Goal: Task Accomplishment & Management: Use online tool/utility

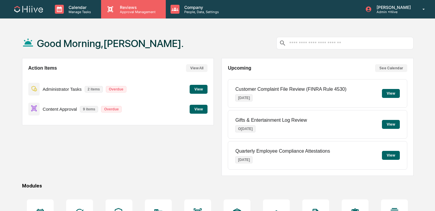
click at [129, 6] on p "Reviews" at bounding box center [137, 7] width 44 height 5
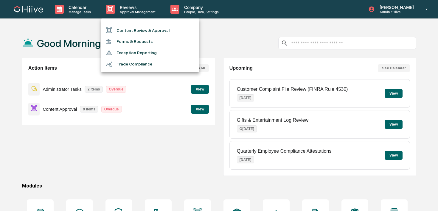
click at [129, 33] on li "Content Review & Approval" at bounding box center [150, 30] width 98 height 11
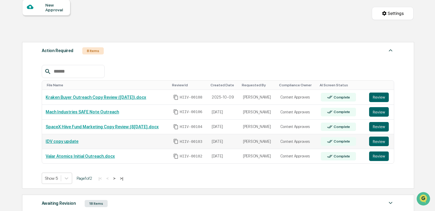
scroll to position [60, 0]
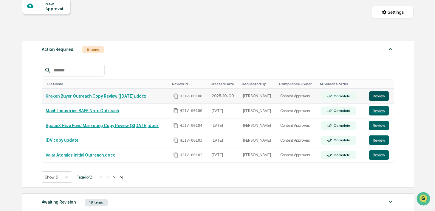
click at [383, 93] on button "Review" at bounding box center [379, 96] width 20 height 10
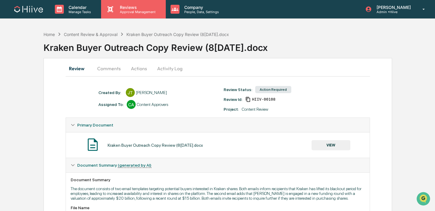
click at [127, 15] on div "Reviews Approval Management" at bounding box center [133, 9] width 64 height 18
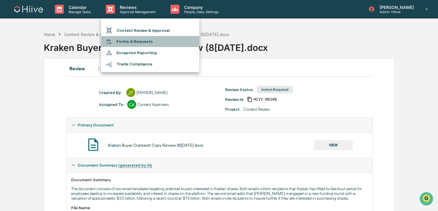
click at [127, 38] on li "Forms & Requests" at bounding box center [150, 41] width 98 height 11
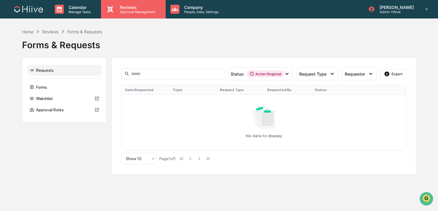
click at [126, 15] on div "Reviews Approval Management" at bounding box center [133, 9] width 64 height 18
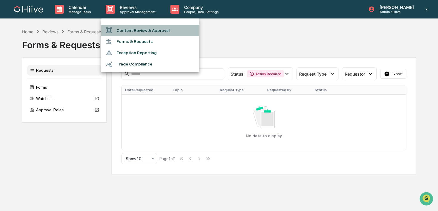
click at [126, 26] on li "Content Review & Approval" at bounding box center [150, 30] width 98 height 11
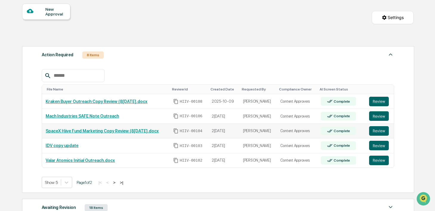
scroll to position [58, 0]
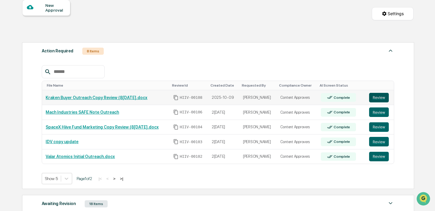
click at [372, 97] on button "Review" at bounding box center [379, 98] width 20 height 10
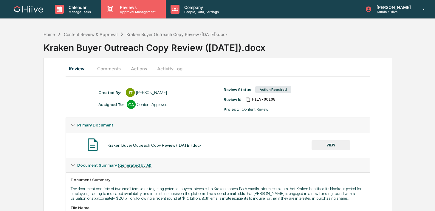
click at [129, 12] on p "Approval Management" at bounding box center [137, 12] width 44 height 4
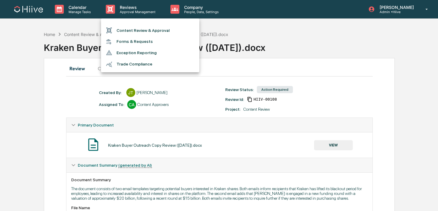
click at [129, 33] on li "Content Review & Approval" at bounding box center [150, 30] width 98 height 11
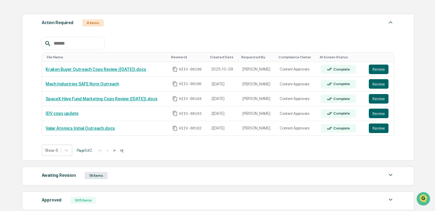
scroll to position [88, 0]
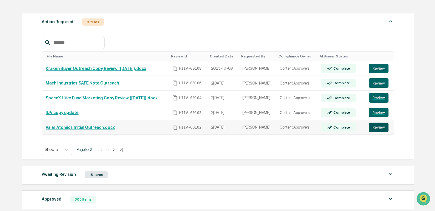
click at [377, 128] on button "Review" at bounding box center [379, 128] width 20 height 10
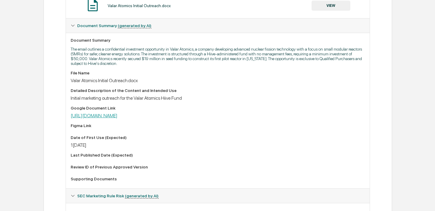
click at [117, 117] on link "https://docs.google.com/document/d/1oPMGyyCP0-SC45R24PIu0q0abxl5Q-TBI-YMD559NvI…" at bounding box center [94, 116] width 47 height 6
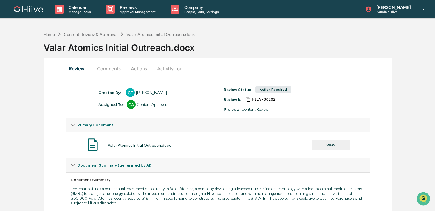
click at [171, 69] on button "Activity Log" at bounding box center [169, 68] width 35 height 14
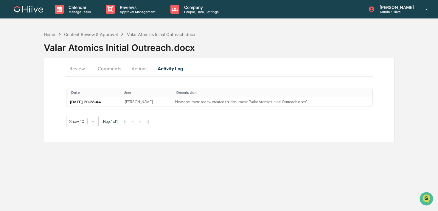
click at [144, 73] on button "Actions" at bounding box center [139, 68] width 27 height 14
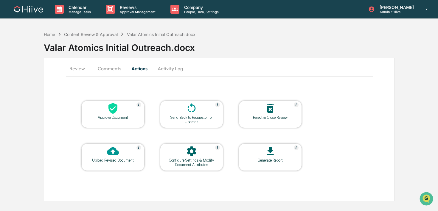
click at [177, 110] on div at bounding box center [192, 108] width 60 height 13
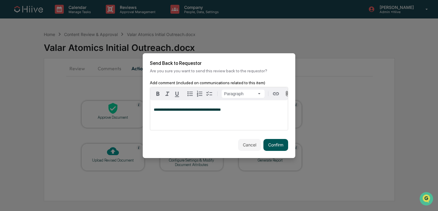
click at [267, 144] on button "Confirm" at bounding box center [275, 145] width 25 height 12
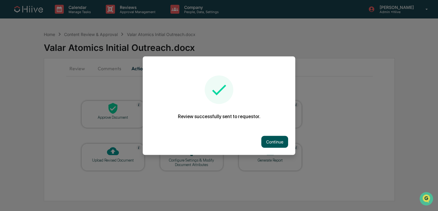
click at [274, 140] on button "Continue" at bounding box center [274, 142] width 27 height 12
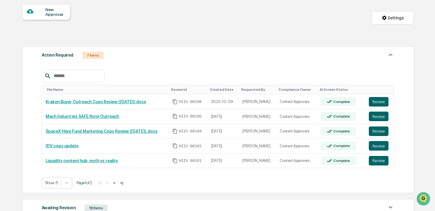
scroll to position [65, 0]
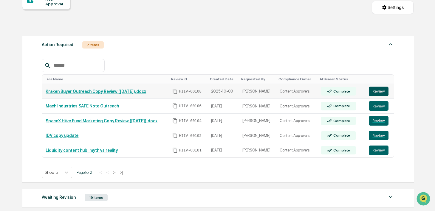
click at [382, 94] on button "Review" at bounding box center [379, 92] width 20 height 10
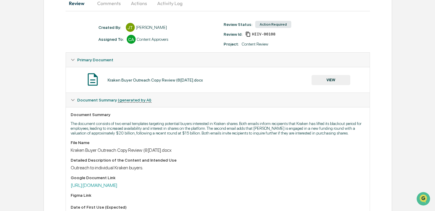
click at [167, 188] on div "Google Document Link [URL][DOMAIN_NAME]" at bounding box center [218, 181] width 294 height 13
click at [117, 188] on link "https://docs.google.com/document/d/1JGKvE1bFjrqjMyTAOir1T9rXWSaEHmIwC3CsHKrvzt4…" at bounding box center [94, 186] width 47 height 6
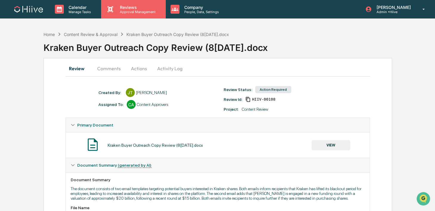
click at [123, 13] on p "Approval Management" at bounding box center [137, 12] width 44 height 4
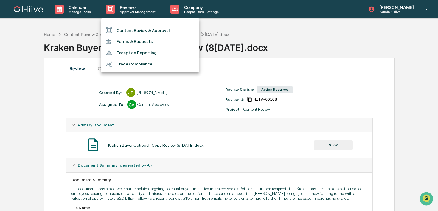
click at [123, 35] on li "Content Review & Approval" at bounding box center [150, 30] width 98 height 11
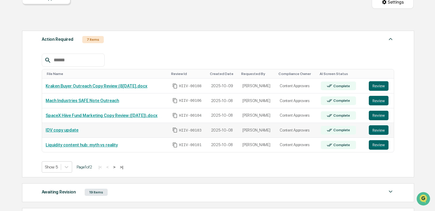
scroll to position [75, 0]
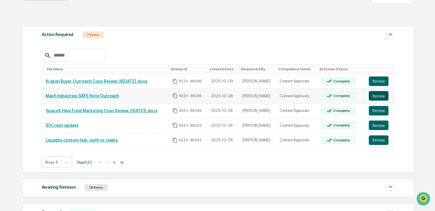
click at [378, 97] on button "Review" at bounding box center [379, 96] width 20 height 10
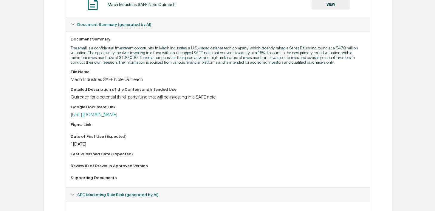
scroll to position [142, 0]
click at [117, 117] on link "https://docs.google.com/document/d/1WTLQY-c0m-j9-mIGtfcT_cQSr7wdcH65LT1MtT1mVlc…" at bounding box center [94, 114] width 47 height 6
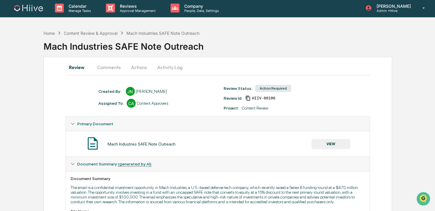
scroll to position [0, 0]
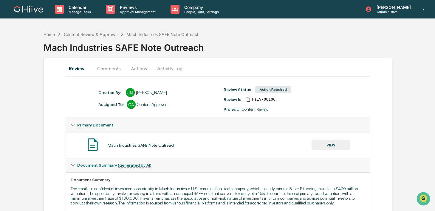
click at [136, 66] on button "Actions" at bounding box center [138, 68] width 27 height 14
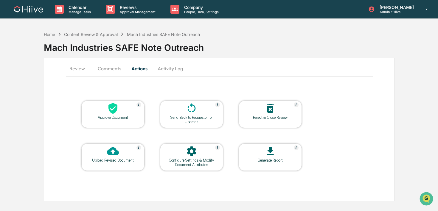
click at [115, 150] on icon at bounding box center [113, 151] width 12 height 8
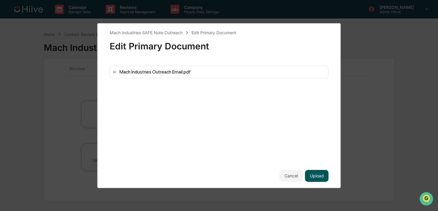
click at [315, 176] on button "Upload" at bounding box center [317, 176] width 24 height 12
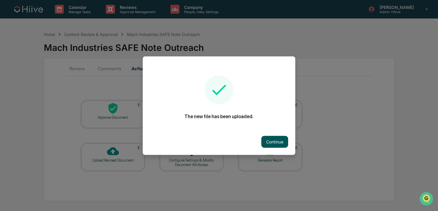
click at [280, 140] on button "Continue" at bounding box center [274, 142] width 27 height 12
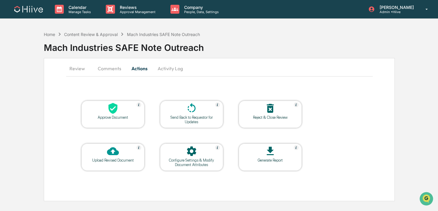
click at [113, 72] on button "Comments" at bounding box center [109, 68] width 33 height 14
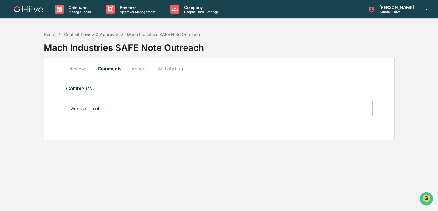
click at [102, 107] on input "Write a comment..." at bounding box center [219, 109] width 307 height 16
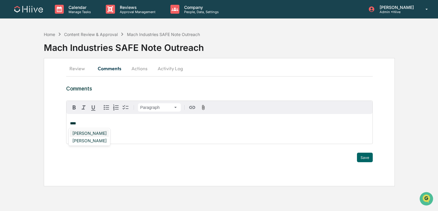
click at [84, 132] on div "Susan Woodard" at bounding box center [89, 133] width 39 height 7
click at [364, 157] on button "Save" at bounding box center [365, 158] width 16 height 10
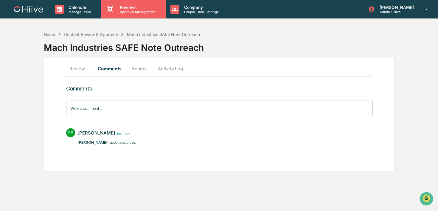
click at [119, 15] on div "Reviews Approval Management" at bounding box center [133, 9] width 64 height 18
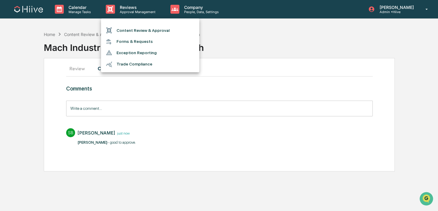
click at [117, 33] on li "Content Review & Approval" at bounding box center [150, 30] width 98 height 11
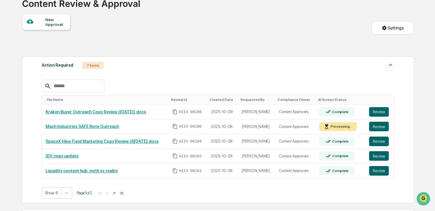
scroll to position [45, 0]
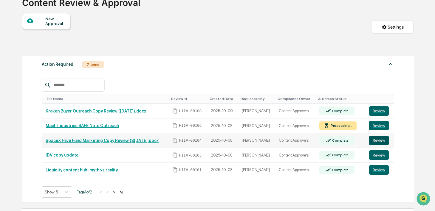
click at [382, 142] on button "Review" at bounding box center [379, 141] width 20 height 10
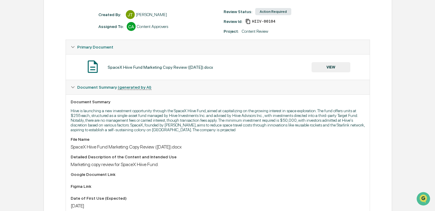
click at [330, 70] on button "VIEW" at bounding box center [330, 67] width 39 height 10
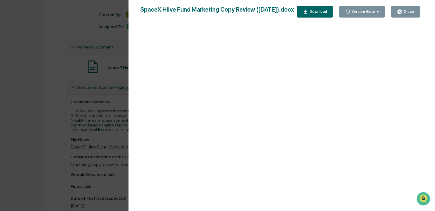
click at [91, 68] on div "Version History [DATE] 10:31 PM [PERSON_NAME] SpaceX Hiive Fund Marketing Copy …" at bounding box center [217, 105] width 435 height 211
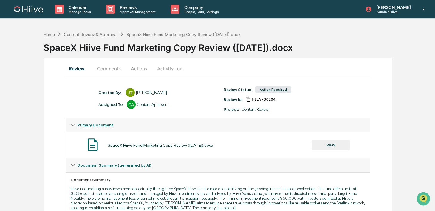
click at [102, 65] on button "Comments" at bounding box center [108, 68] width 33 height 14
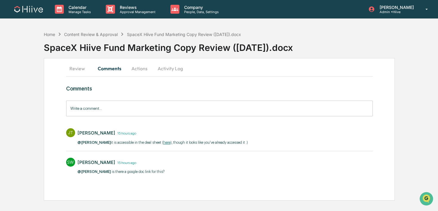
click at [170, 143] on link "here" at bounding box center [166, 142] width 7 height 4
click at [84, 69] on button "Review" at bounding box center [79, 68] width 27 height 14
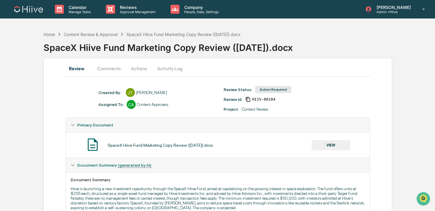
click at [321, 149] on button "VIEW" at bounding box center [330, 145] width 39 height 10
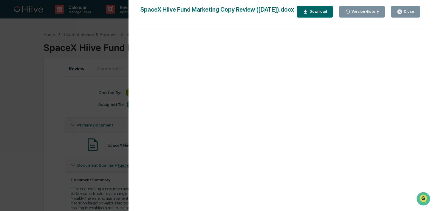
click at [409, 7] on button "Close" at bounding box center [405, 12] width 29 height 12
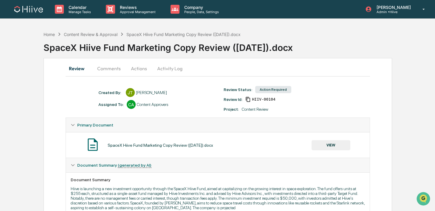
click at [169, 65] on button "Activity Log" at bounding box center [169, 68] width 35 height 14
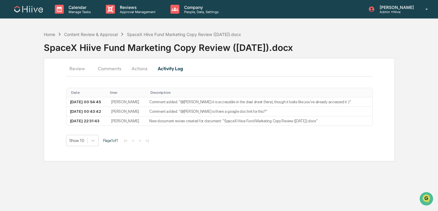
click at [137, 66] on button "Actions" at bounding box center [139, 68] width 27 height 14
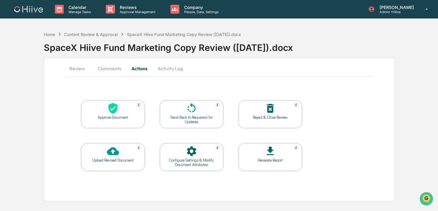
click at [183, 109] on div at bounding box center [192, 108] width 60 height 13
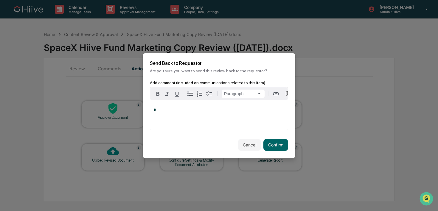
click at [197, 126] on div "*" at bounding box center [219, 115] width 138 height 30
click at [274, 148] on button "Confirm" at bounding box center [275, 145] width 25 height 12
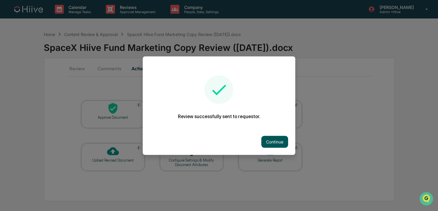
click at [274, 144] on button "Continue" at bounding box center [274, 142] width 27 height 12
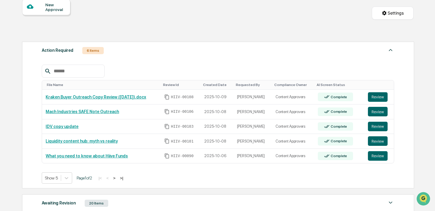
scroll to position [65, 0]
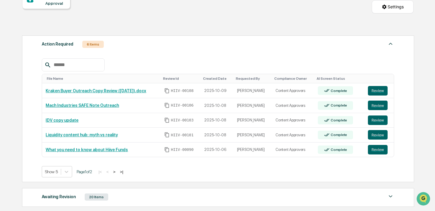
click at [117, 171] on button ">" at bounding box center [114, 172] width 6 height 5
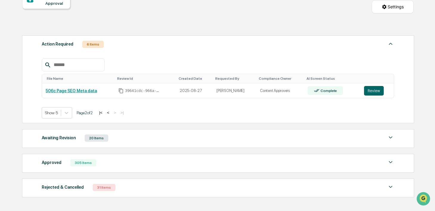
click at [111, 114] on button "<" at bounding box center [108, 112] width 6 height 5
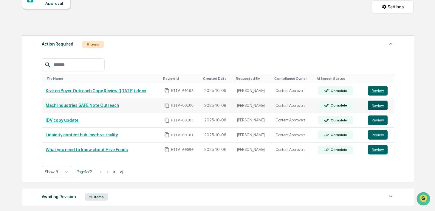
click at [373, 105] on button "Review" at bounding box center [378, 106] width 20 height 10
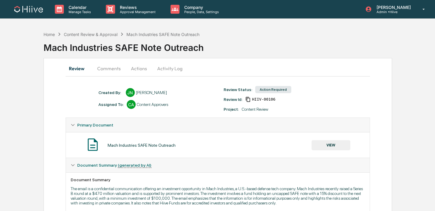
click at [111, 68] on button "Comments" at bounding box center [108, 68] width 33 height 14
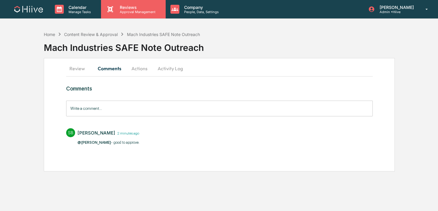
click at [118, 8] on p "Reviews" at bounding box center [137, 7] width 44 height 5
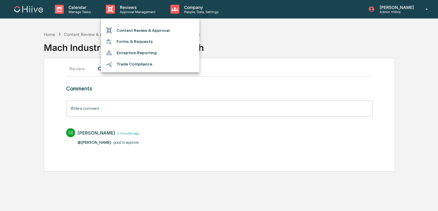
click at [118, 30] on li "Content Review & Approval" at bounding box center [150, 30] width 98 height 11
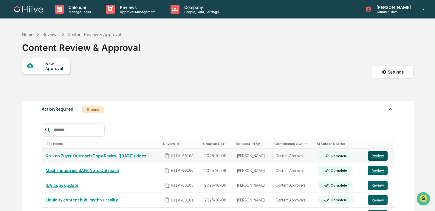
click at [379, 159] on button "Review" at bounding box center [378, 156] width 20 height 10
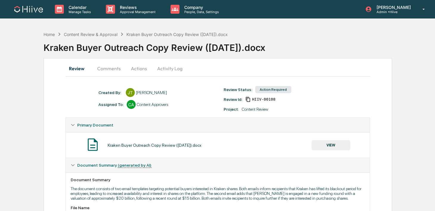
click at [112, 69] on button "Comments" at bounding box center [108, 68] width 33 height 14
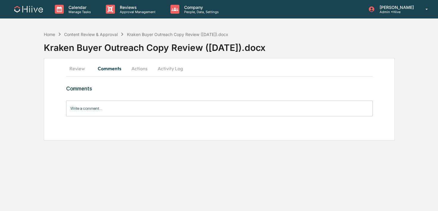
click at [77, 71] on button "Review" at bounding box center [79, 68] width 27 height 14
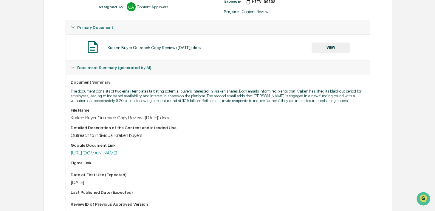
scroll to position [102, 0]
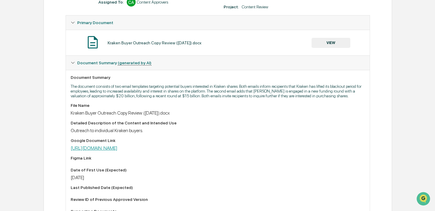
click at [113, 151] on link "https://docs.google.com/document/d/1JGKvE1bFjrqjMyTAOir1T9rXWSaEHmIwC3CsHKrvzt4…" at bounding box center [94, 148] width 47 height 6
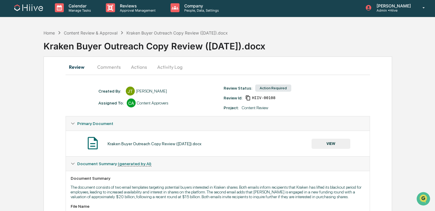
scroll to position [0, 0]
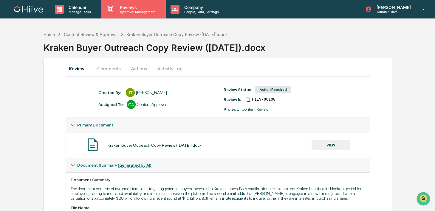
click at [132, 9] on p "Reviews" at bounding box center [137, 7] width 44 height 5
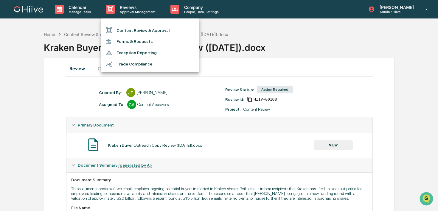
click at [127, 28] on li "Content Review & Approval" at bounding box center [150, 30] width 98 height 11
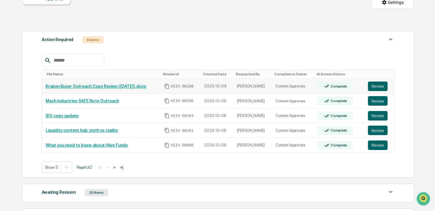
scroll to position [71, 0]
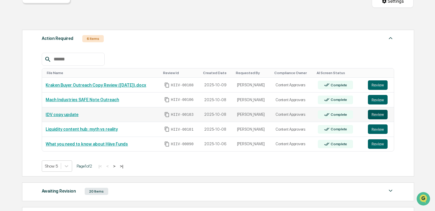
click at [374, 115] on button "Review" at bounding box center [378, 115] width 20 height 10
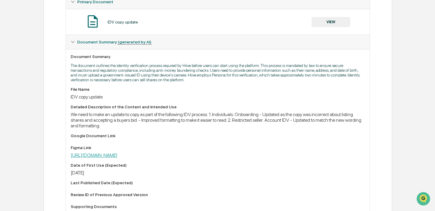
click at [117, 158] on link "[URL][DOMAIN_NAME]" at bounding box center [94, 156] width 47 height 6
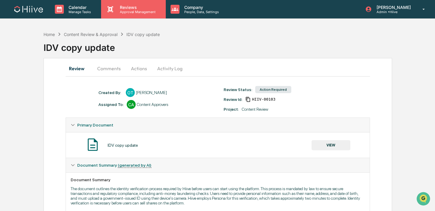
click at [124, 13] on p "Approval Management" at bounding box center [137, 12] width 44 height 4
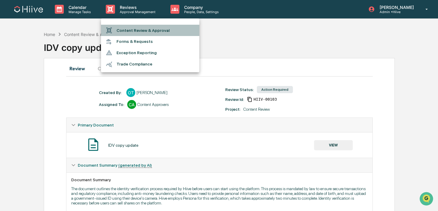
click at [123, 34] on li "Content Review & Approval" at bounding box center [150, 30] width 98 height 11
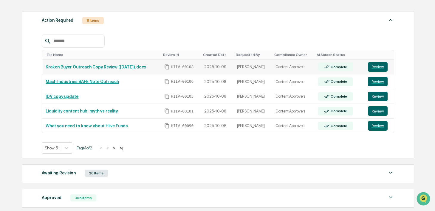
scroll to position [91, 0]
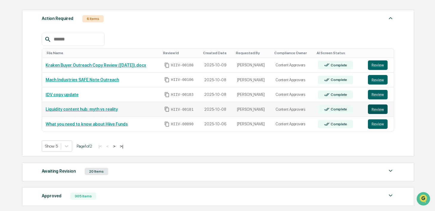
click at [372, 110] on button "Review" at bounding box center [378, 110] width 20 height 10
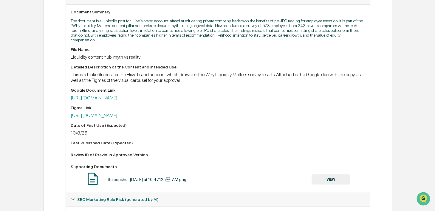
scroll to position [168, 0]
click at [117, 101] on link "[URL][DOMAIN_NAME]" at bounding box center [94, 98] width 47 height 6
click at [117, 116] on link "[URL][DOMAIN_NAME]" at bounding box center [94, 116] width 47 height 6
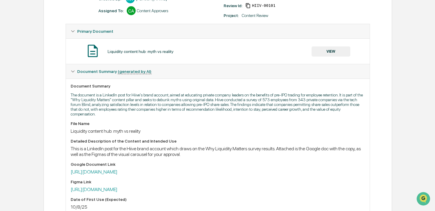
scroll to position [0, 0]
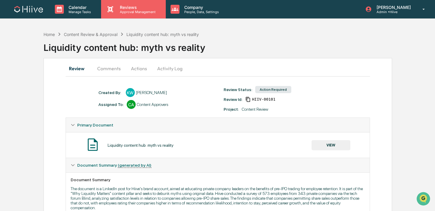
click at [127, 12] on p "Approval Management" at bounding box center [137, 12] width 44 height 4
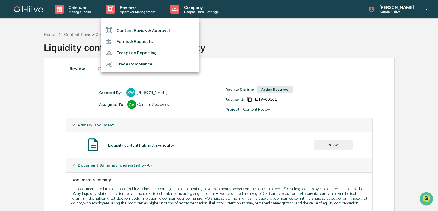
click at [126, 29] on li "Content Review & Approval" at bounding box center [150, 30] width 98 height 11
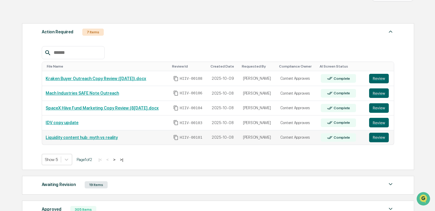
scroll to position [93, 0]
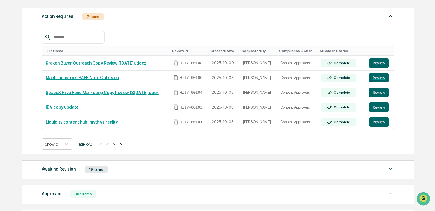
click at [117, 144] on button ">" at bounding box center [114, 144] width 6 height 5
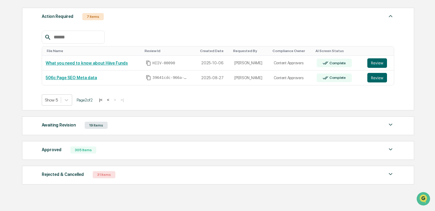
click at [111, 101] on button "<" at bounding box center [108, 99] width 6 height 5
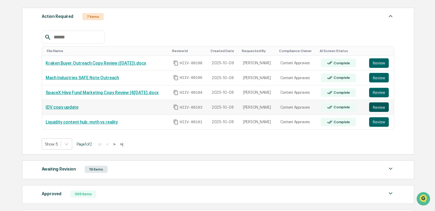
click at [387, 105] on button "Review" at bounding box center [379, 107] width 20 height 10
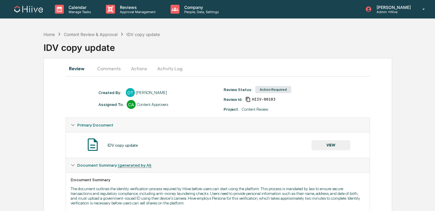
scroll to position [15, 0]
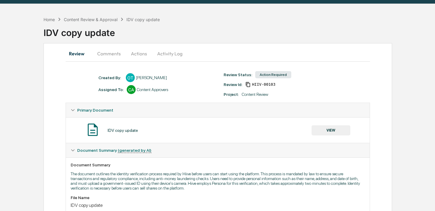
click at [167, 57] on button "Activity Log" at bounding box center [169, 53] width 35 height 14
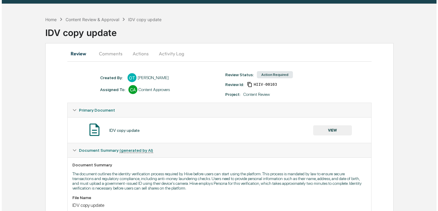
scroll to position [0, 0]
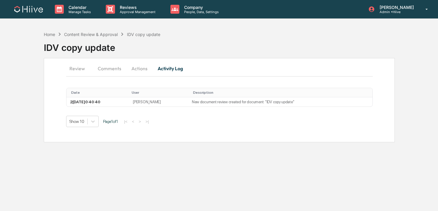
click at [138, 68] on button "Actions" at bounding box center [139, 68] width 27 height 14
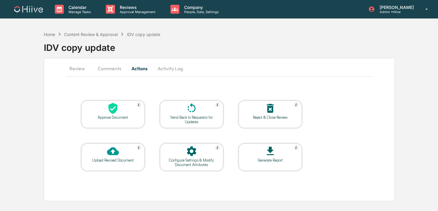
click at [200, 150] on div at bounding box center [192, 151] width 60 height 13
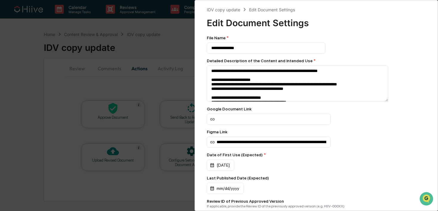
click at [168, 65] on div "**********" at bounding box center [219, 105] width 438 height 211
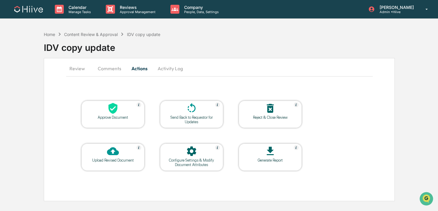
click at [173, 165] on div "Configure Settings & Modify Document Attributes" at bounding box center [192, 162] width 54 height 9
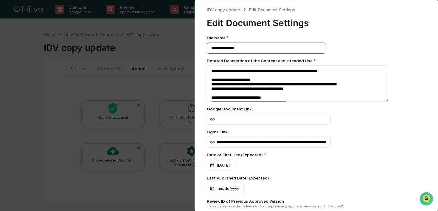
click at [222, 49] on input "**********" at bounding box center [266, 48] width 119 height 11
click at [232, 47] on input "**********" at bounding box center [266, 48] width 119 height 11
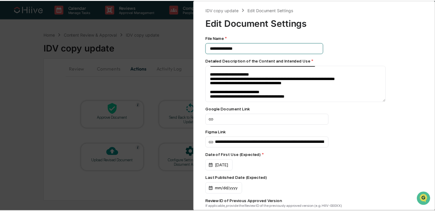
scroll to position [94, 0]
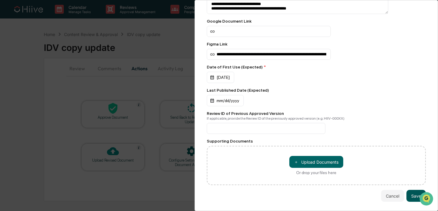
type input "**********"
click at [408, 192] on button "Save" at bounding box center [415, 196] width 19 height 12
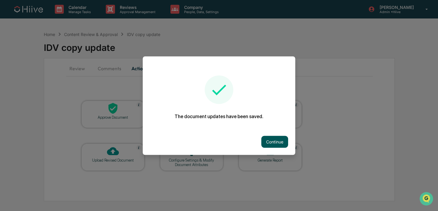
click at [274, 143] on button "Continue" at bounding box center [274, 142] width 27 height 12
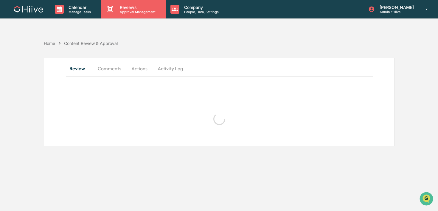
click at [137, 6] on p "Reviews" at bounding box center [137, 7] width 44 height 5
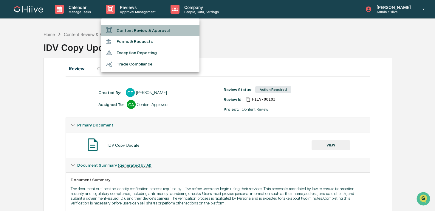
click at [129, 28] on li "Content Review & Approval" at bounding box center [150, 30] width 98 height 11
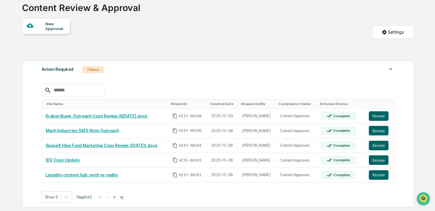
scroll to position [42, 0]
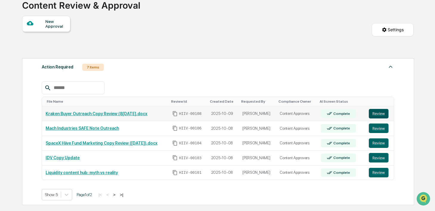
click at [374, 115] on button "Review" at bounding box center [379, 114] width 20 height 10
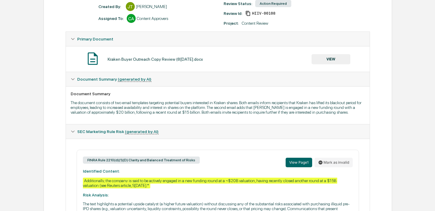
scroll to position [114, 0]
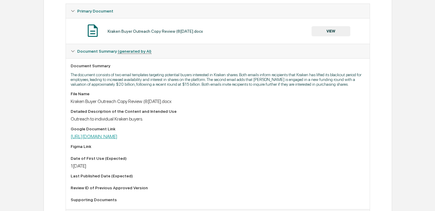
click at [117, 139] on link "[URL][DOMAIN_NAME]" at bounding box center [94, 137] width 47 height 6
click at [316, 37] on div "Kraken Buyer Outreach Copy Review (8[DATE].docx VIEW" at bounding box center [218, 31] width 294 height 16
click at [316, 34] on button "VIEW" at bounding box center [330, 31] width 39 height 10
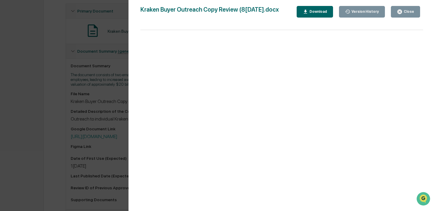
click at [393, 15] on button "Close" at bounding box center [405, 12] width 29 height 12
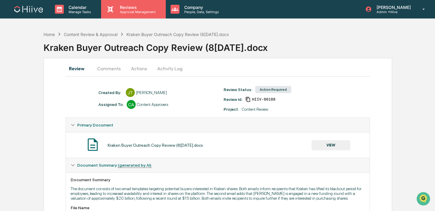
click at [128, 8] on p "Reviews" at bounding box center [137, 7] width 44 height 5
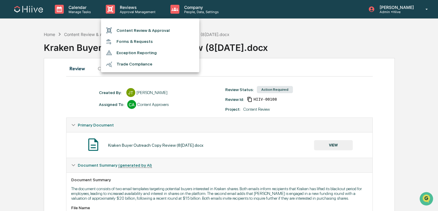
click at [124, 24] on ul "Content Review & Approval Forms & Requests Exception Reporting Trade Compliance" at bounding box center [150, 45] width 98 height 54
click at [118, 32] on li "Content Review & Approval" at bounding box center [150, 30] width 98 height 11
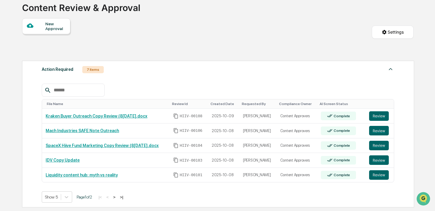
scroll to position [57, 0]
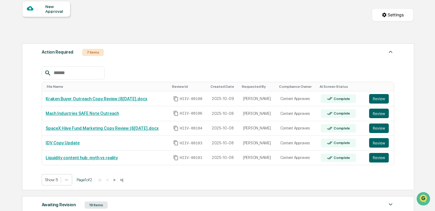
click at [117, 181] on button ">" at bounding box center [114, 180] width 6 height 5
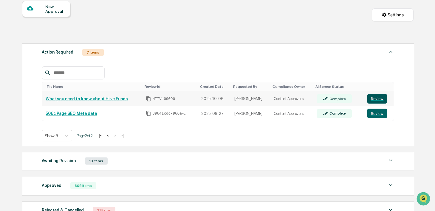
click at [372, 99] on button "Review" at bounding box center [377, 99] width 20 height 10
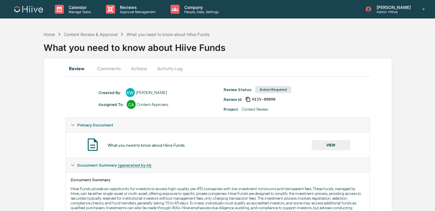
click at [99, 69] on button "Comments" at bounding box center [108, 68] width 33 height 14
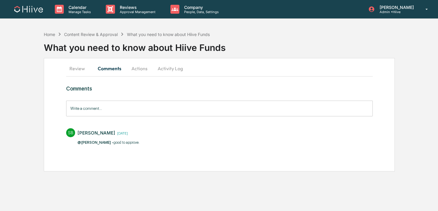
click at [78, 70] on button "Review" at bounding box center [79, 68] width 27 height 14
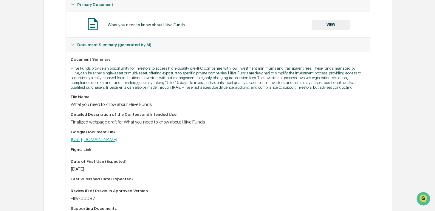
click at [105, 142] on link "[URL][DOMAIN_NAME]" at bounding box center [94, 140] width 47 height 6
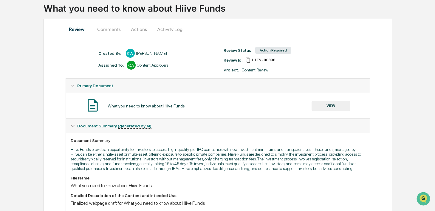
scroll to position [39, 0]
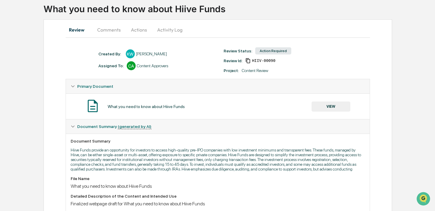
click at [321, 107] on button "VIEW" at bounding box center [330, 107] width 39 height 10
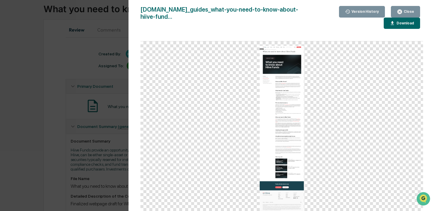
click at [399, 11] on icon "button" at bounding box center [400, 12] width 6 height 6
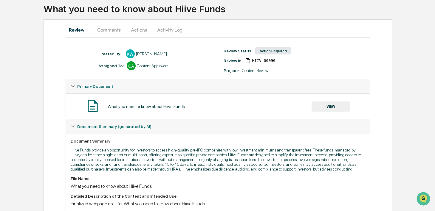
scroll to position [0, 0]
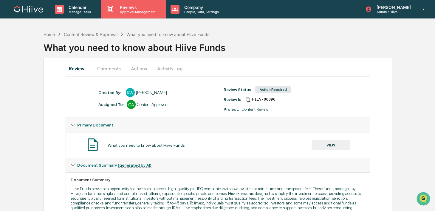
click at [124, 12] on p "Approval Management" at bounding box center [137, 12] width 44 height 4
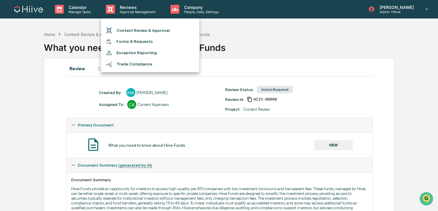
click at [123, 27] on li "Content Review & Approval" at bounding box center [150, 30] width 98 height 11
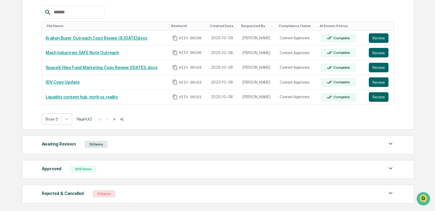
scroll to position [146, 0]
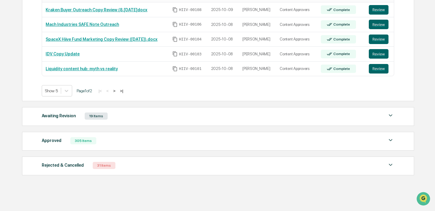
click at [117, 91] on button ">" at bounding box center [114, 90] width 6 height 5
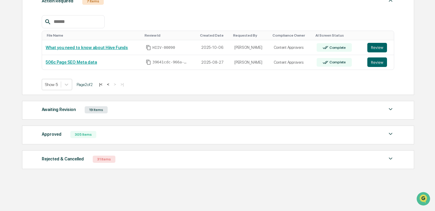
click at [94, 120] on div "Action Required 7 Items File Name Review Id Created Date Requested By Complianc…" at bounding box center [217, 80] width 391 height 183
click at [93, 114] on div "Awaiting Revision 19 Items File Name Review Id Created Date Requested By Compli…" at bounding box center [218, 110] width 392 height 19
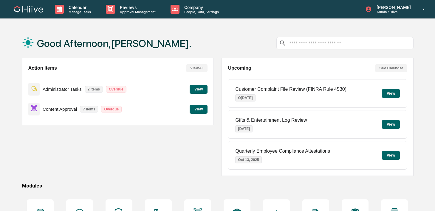
click at [129, 18] on div "Reviews Approval Management" at bounding box center [133, 9] width 64 height 18
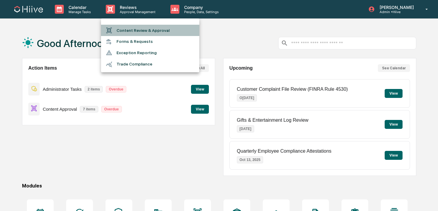
click at [128, 29] on li "Content Review & Approval" at bounding box center [150, 30] width 98 height 11
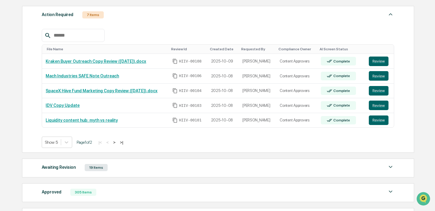
click at [117, 143] on button ">" at bounding box center [114, 142] width 6 height 5
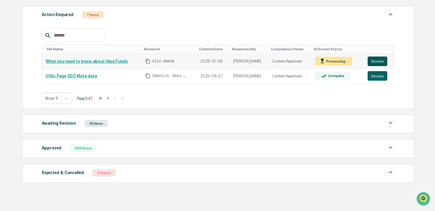
click at [377, 62] on button "Review" at bounding box center [377, 62] width 20 height 10
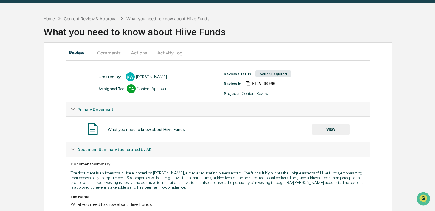
click at [313, 130] on button "VIEW" at bounding box center [330, 130] width 39 height 10
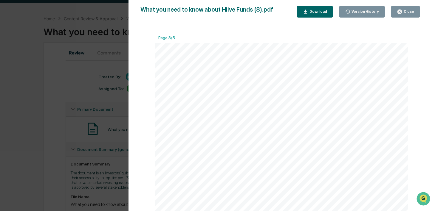
scroll to position [768, 0]
click at [111, 187] on div "Version History 10/09/2025, 04:34 PM Kate Wilson 10/09/2025, 12:47 PM Susan Woo…" at bounding box center [217, 105] width 435 height 211
